Goal: Task Accomplishment & Management: Complete application form

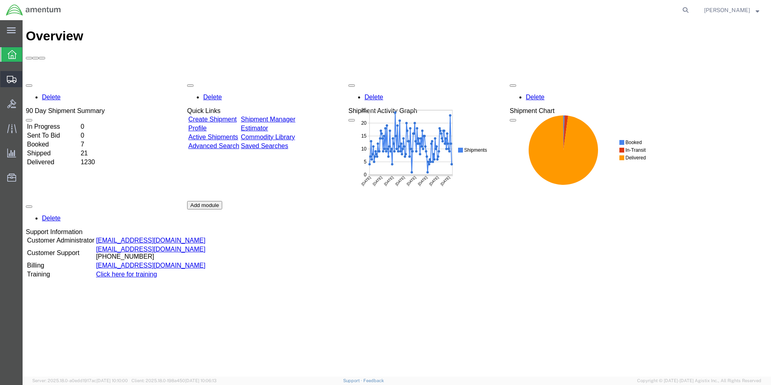
click at [0, 0] on span "Create Shipment" at bounding box center [0, 0] width 0 height 0
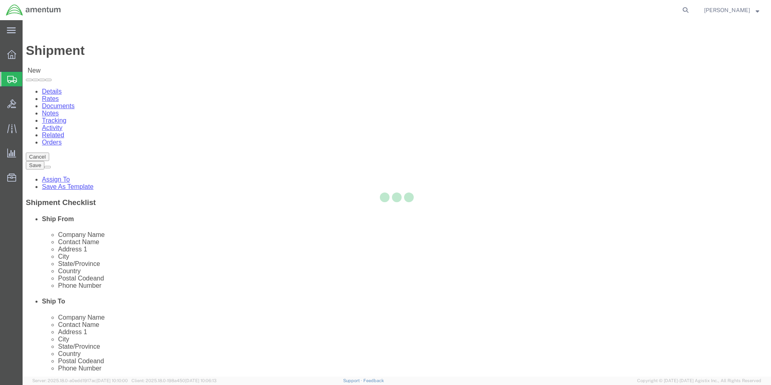
select select
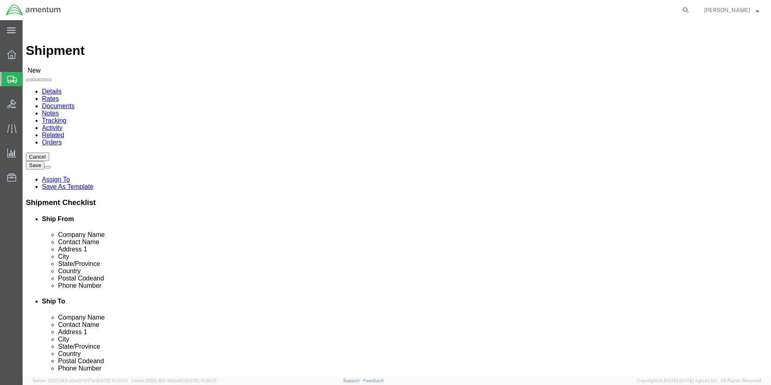
select select "MYPROFILE"
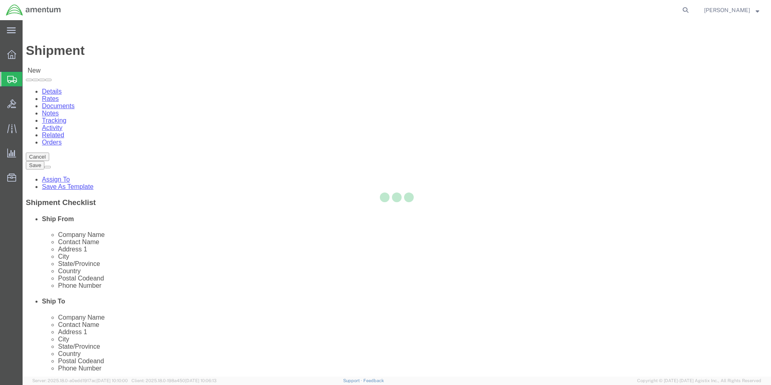
select select "[GEOGRAPHIC_DATA]"
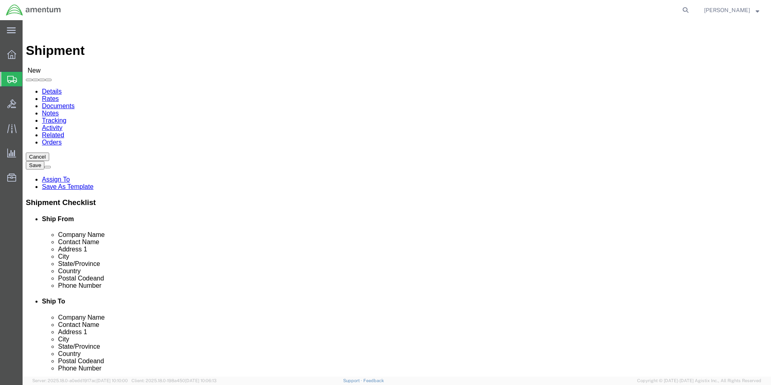
click div "Location My Profile Location [PHONE_NUMBER] [PHONE_NUMBER] [PHONE_NUMBER] [PHON…"
click input "text"
type input "[PERSON_NAME] [PERSON_NAME]"
type input "[STREET_ADDRESS]"
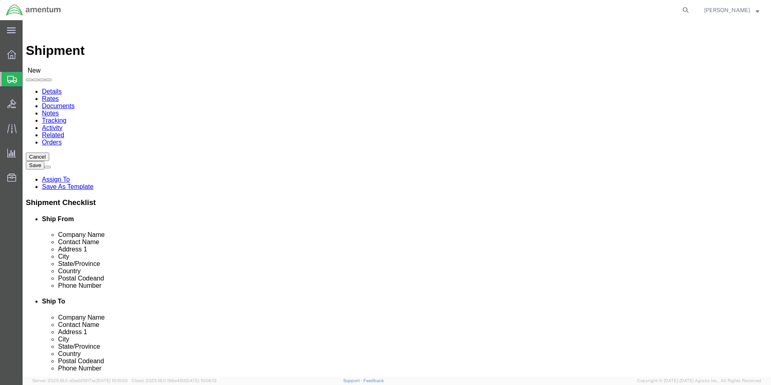
click input "text"
type input "Unit #2"
type input "[GEOGRAPHIC_DATA]"
type input "i"
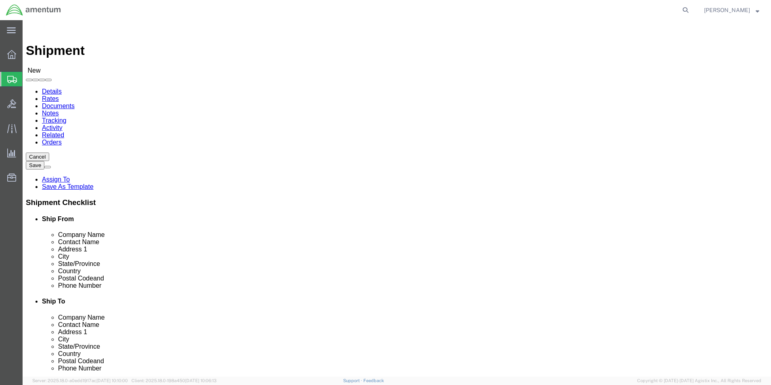
type input "il"
click input "Postal Code"
type input "60185"
click input "text"
drag, startPoint x: 478, startPoint y: 167, endPoint x: 398, endPoint y: 170, distance: 79.5
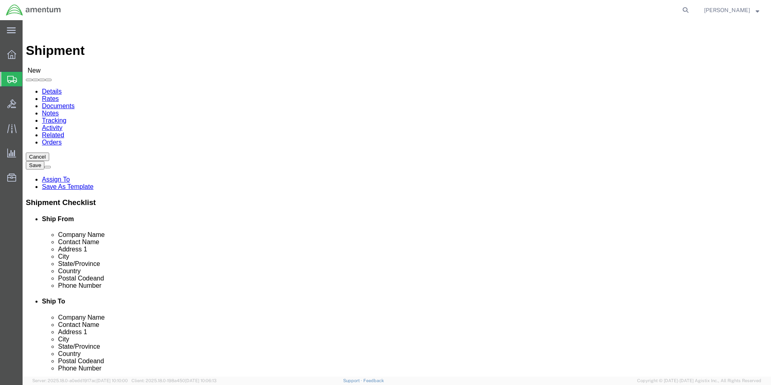
click div "[PERSON_NAME] [PERSON_NAME] [PERSON_NAME]"
click input "text"
paste input "[PERSON_NAME] [PERSON_NAME]"
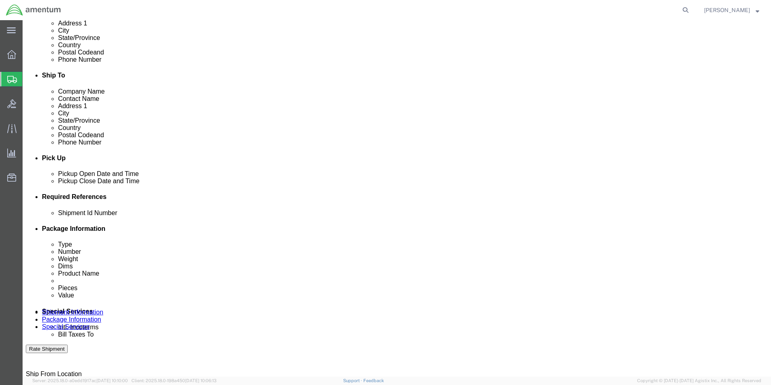
scroll to position [323, 0]
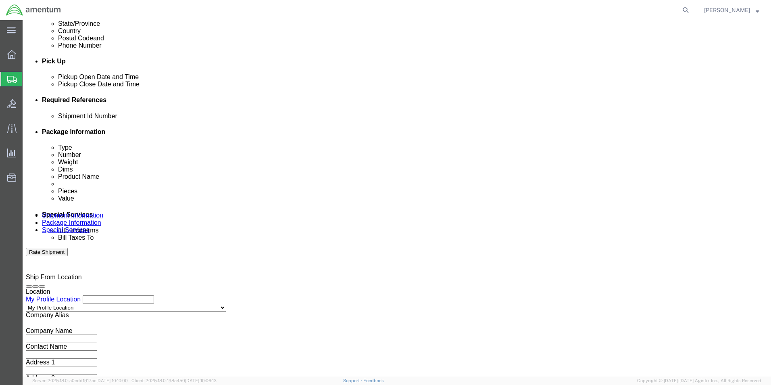
type input "[PERSON_NAME] [PERSON_NAME]"
click input "text"
type input "92425"
click div "Shipment Id Number 92425 Select Account Type Activity ID Airline Appointment Nu…"
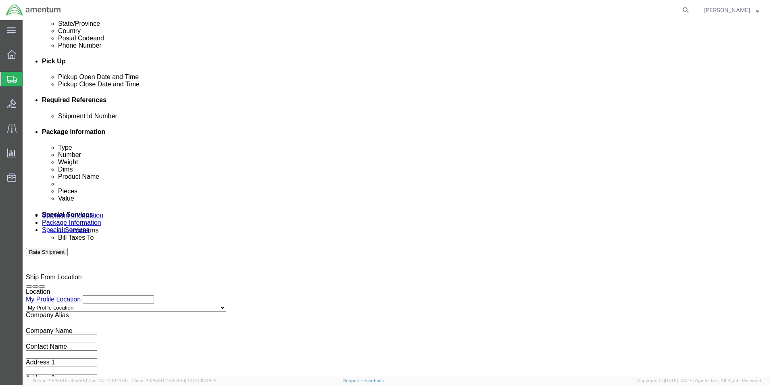
click button "Add reference"
click select "Select Account Type Activity ID Airline Appointment Number ASN Batch Request # …"
select select "DEPT"
click select "Select Account Type Activity ID Airline Appointment Number ASN Batch Request # …"
type input "CBP"
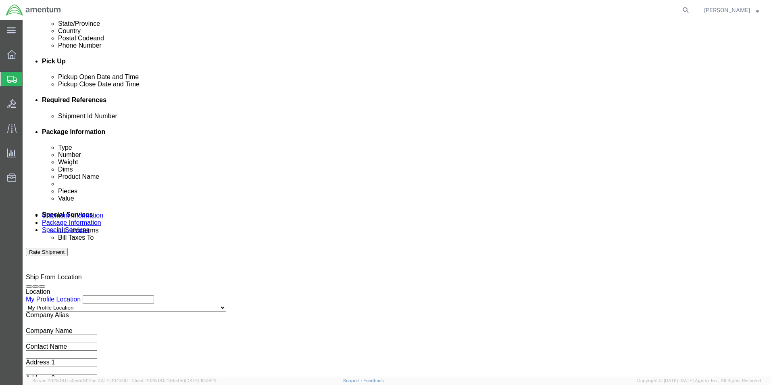
click button "Add reference"
click select "Select Account Type Activity ID Airline Appointment Number ASN Batch Request # …"
select select "CUSTREF"
click select "Select Account Type Activity ID Airline Appointment Number ASN Batch Request # …"
click input "text"
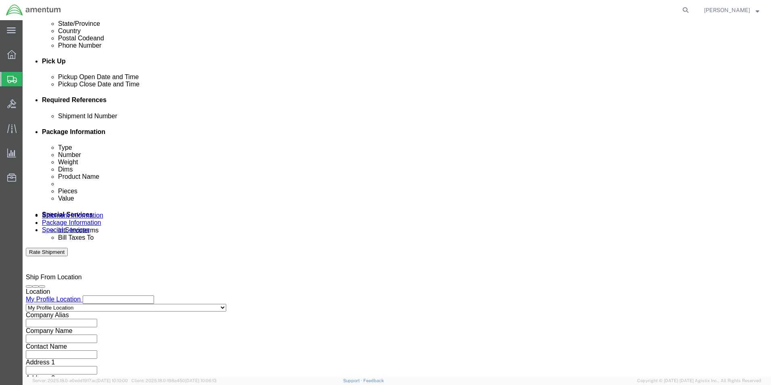
type input "s"
type input "SEATS"
click select "Select Air Less than Truckload Multi-Leg Ocean Freight Rail Small Parcel Truckl…"
select select "SMAL"
click select "Select Air Less than Truckload Multi-Leg Ocean Freight Rail Small Parcel Truckl…"
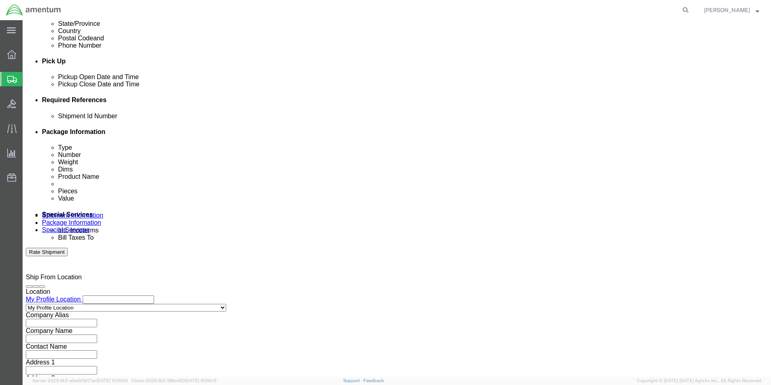
click button "Continue"
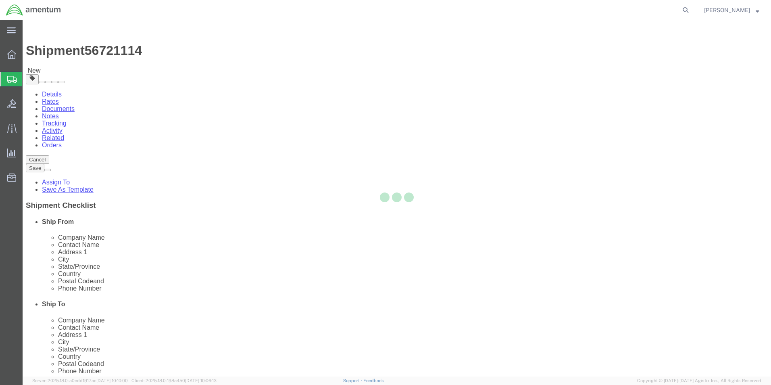
select select "YRPK"
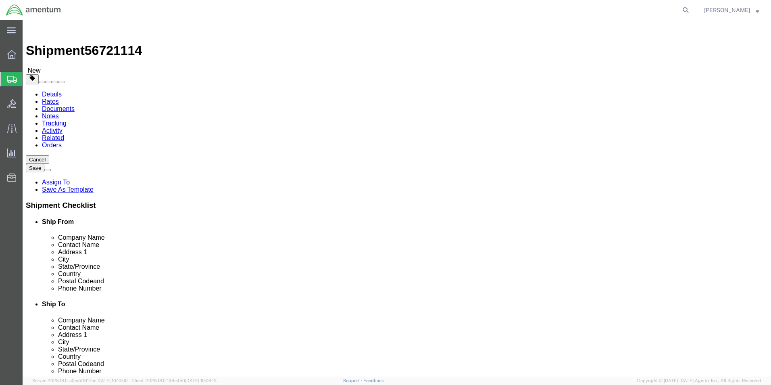
click input "text"
type input "39"
type input "19"
type input "26"
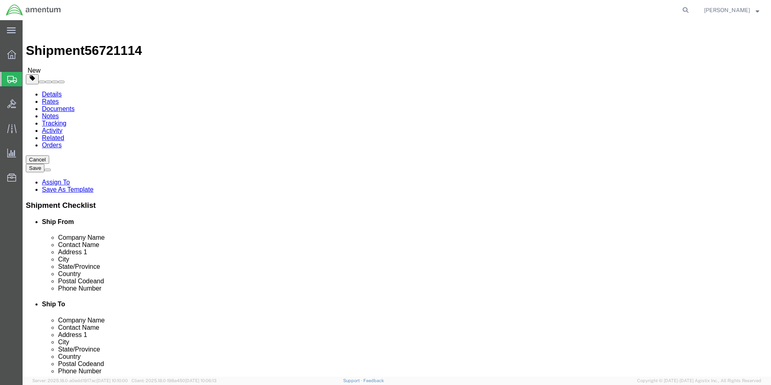
click link "Add Content"
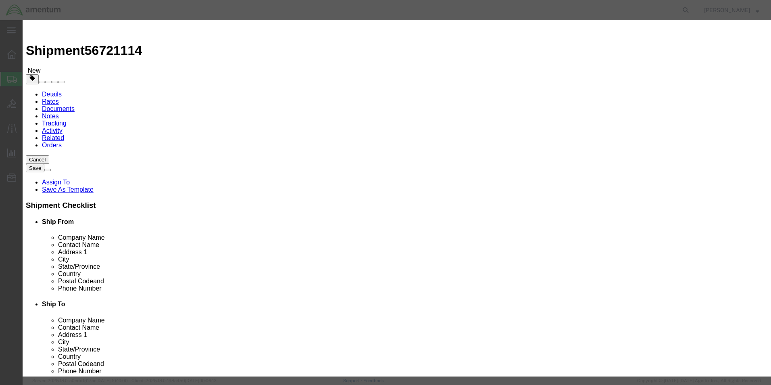
click input "text"
type input "CREW SEATS 23670"
type input "1"
type input "10,000.00"
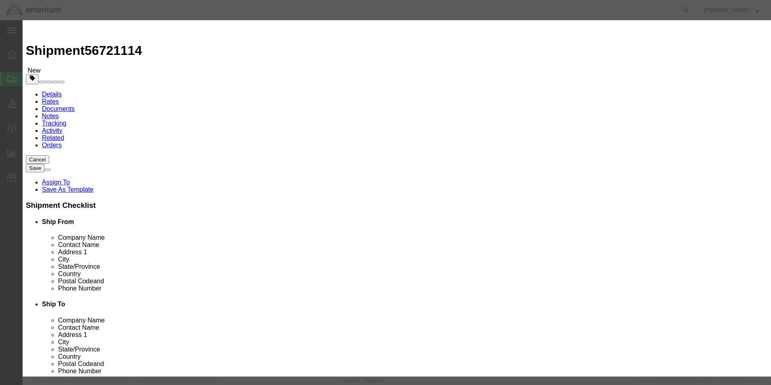
click button "Save & Close"
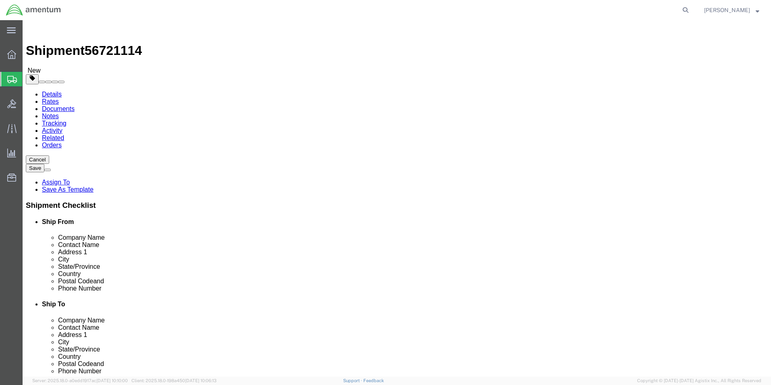
click span "button"
click button "Rate Shipment"
click icon
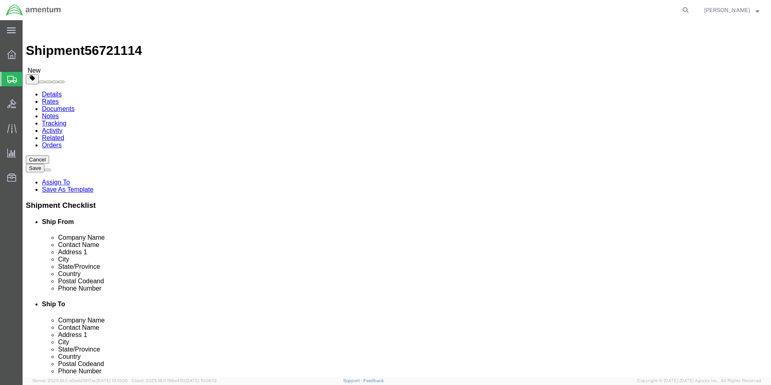
click input "Ship To Location / Phone Number : This field is required."
type input "[PHONE_NUMBER]"
click input "text"
type input "[PERSON_NAME][EMAIL_ADDRESS][PERSON_NAME][DOMAIN_NAME]"
click input "[PHONE_NUMBER]"
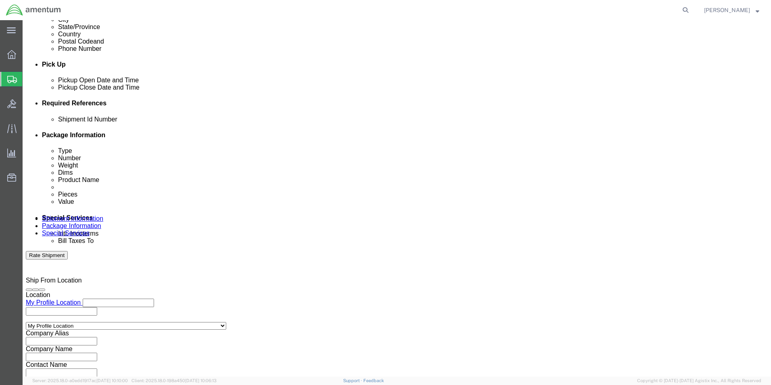
scroll to position [336, 0]
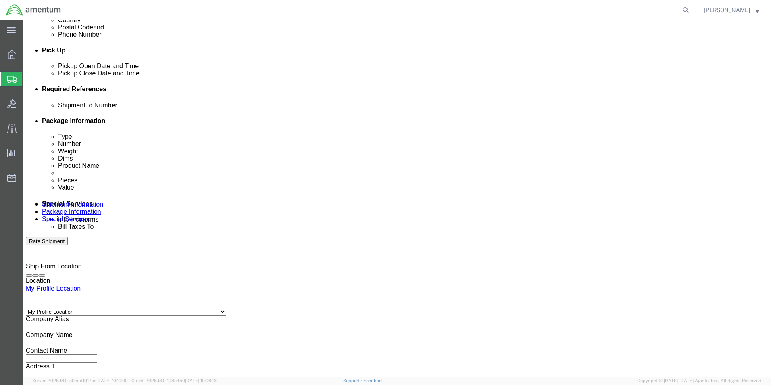
type input "[PHONE_NUMBER]"
click button "Continue"
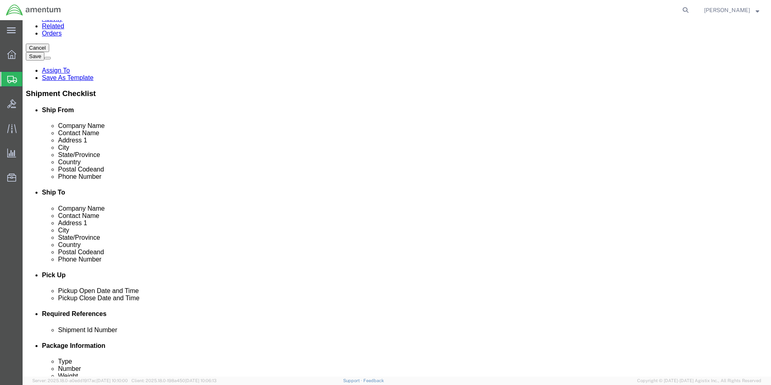
scroll to position [250, 0]
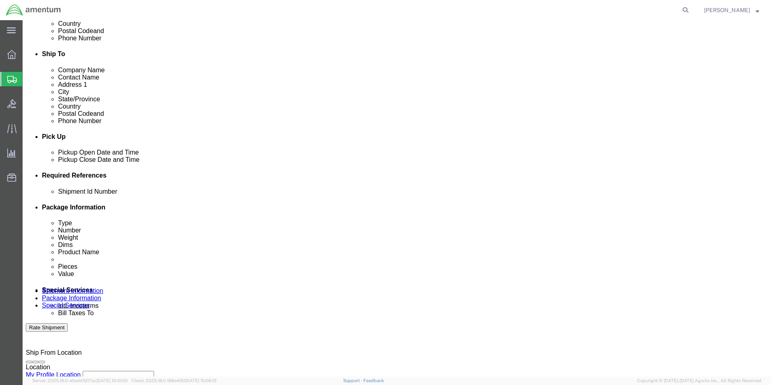
click button "Continue"
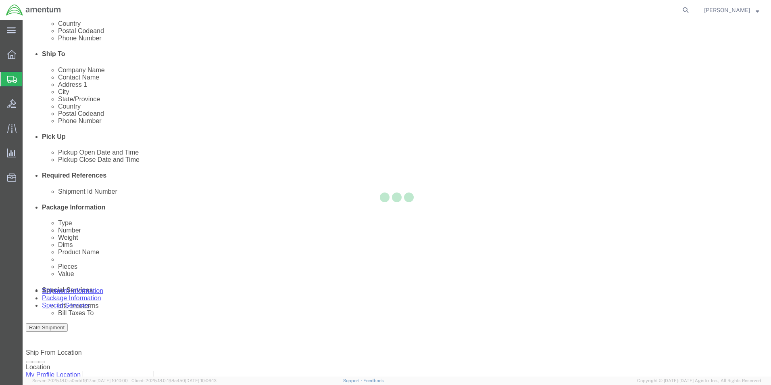
select select
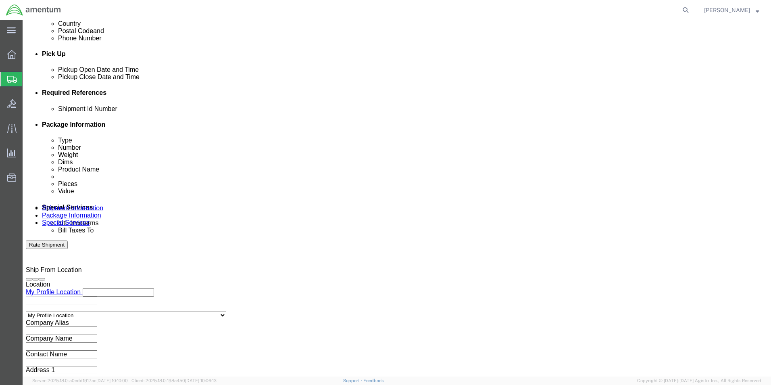
scroll to position [332, 0]
click select "Select Buyer Cost Center Department Operations Number Order Number Sales Person"
select select "COSTCENTER"
click select "Select Buyer Cost Center Department Operations Number Order Number Sales Person"
type input "6118.03.03.2219.000.ELP.0000"
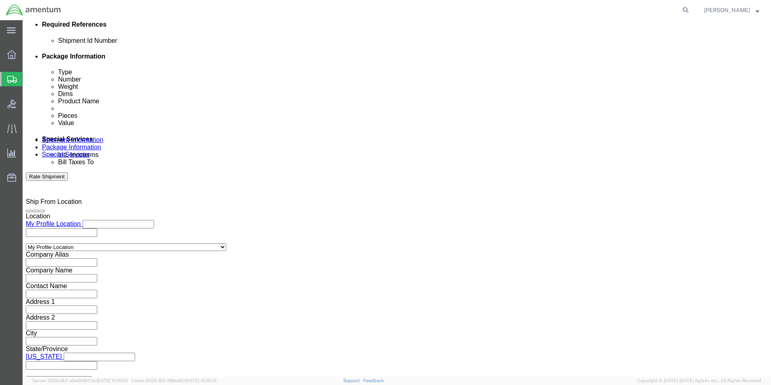
scroll to position [412, 0]
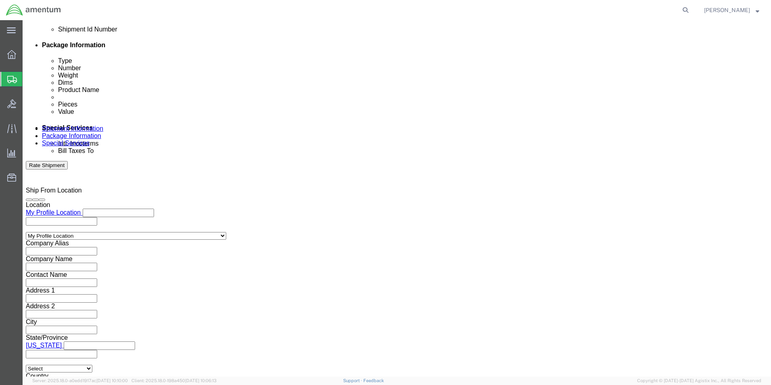
click input "text"
type input "[PERSON_NAME][EMAIL_ADDRESS][PERSON_NAME][DOMAIN_NAME]"
type input "S"
type input "[PERSON_NAME][EMAIL_ADDRESS][PERSON_NAME][DOMAIN_NAME]"
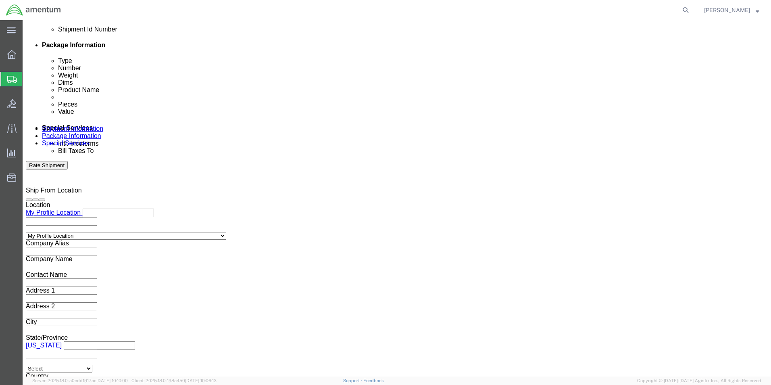
type input "[PERSON_NAME][EMAIL_ADDRESS][PERSON_NAME][DOMAIN_NAME],[PERSON_NAME][DOMAIN_NAM…"
type input "[PERSON_NAME][EMAIL_ADDRESS][DOMAIN_NAME]"
type input "[PERSON_NAME][EMAIL_ADDRESS][PERSON_NAME][DOMAIN_NAME],[PERSON_NAME][DOMAIN_NAM…"
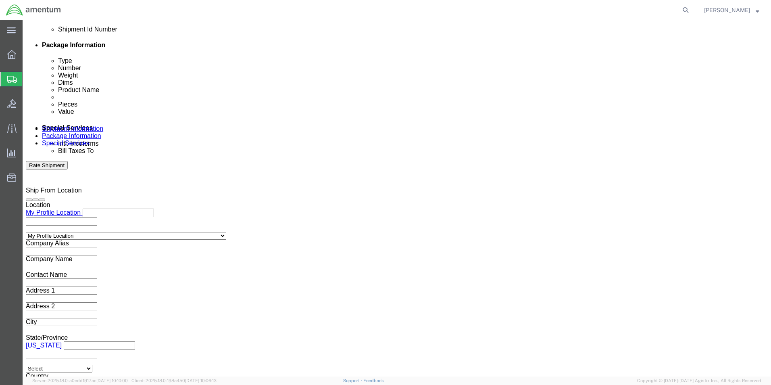
type input "[PERSON_NAME]."
type input "[PERSON_NAME][EMAIL_ADDRESS][PERSON_NAME][DOMAIN_NAME],[PERSON_NAME][DOMAIN_NAM…"
click button "Rate Shipment"
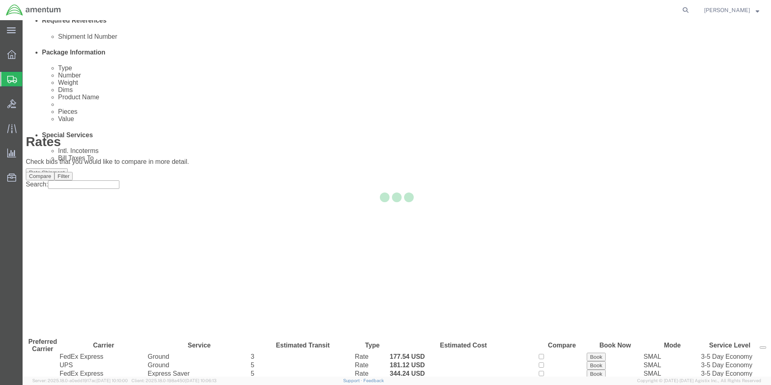
scroll to position [17, 0]
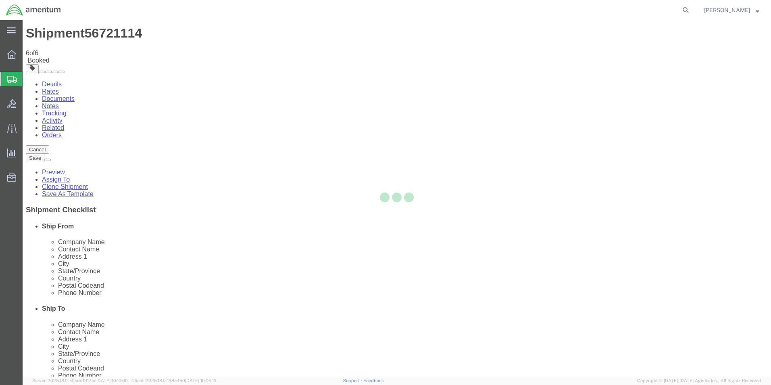
scroll to position [0, 0]
